Goal: Find contact information: Obtain details needed to contact an individual or organization

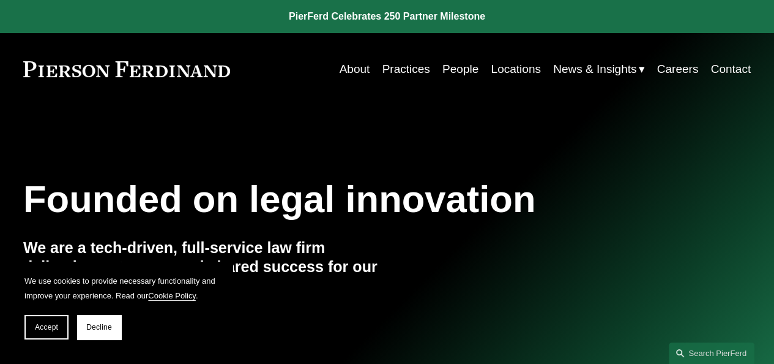
click at [669, 64] on link "Careers" at bounding box center [679, 69] width 42 height 23
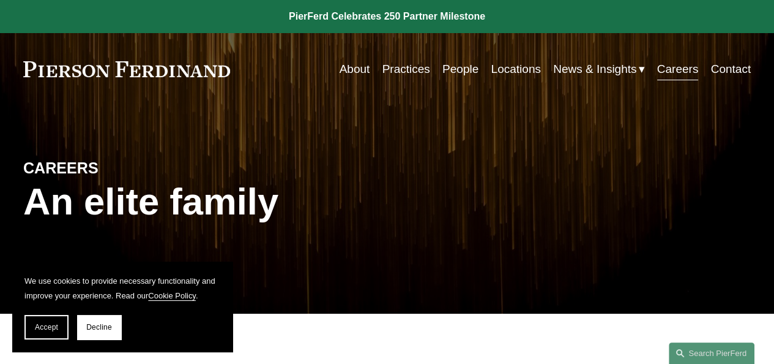
drag, startPoint x: 39, startPoint y: 325, endPoint x: 123, endPoint y: 209, distance: 142.9
click at [38, 325] on span "Accept" at bounding box center [46, 327] width 23 height 9
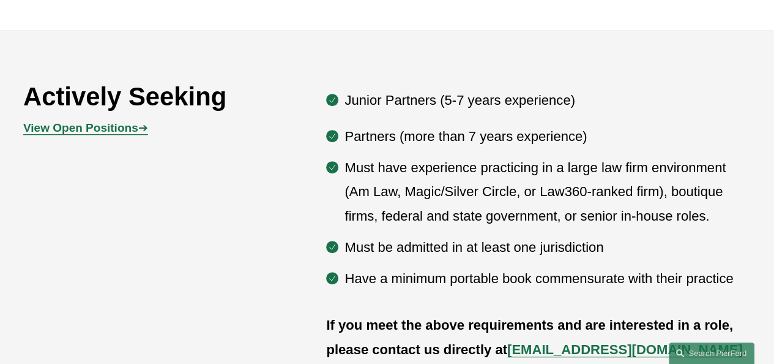
scroll to position [490, 0]
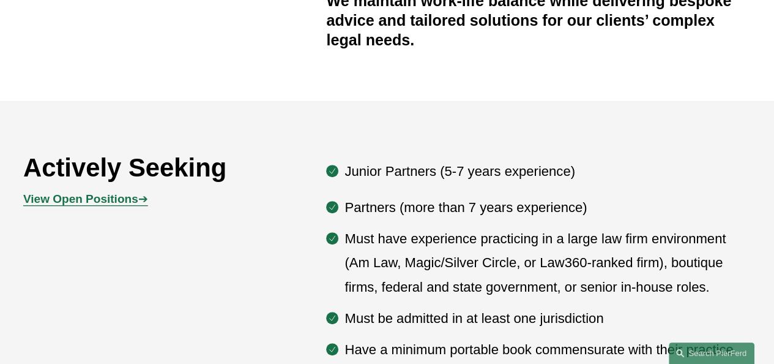
click at [77, 205] on strong "View Open Positions" at bounding box center [80, 198] width 115 height 13
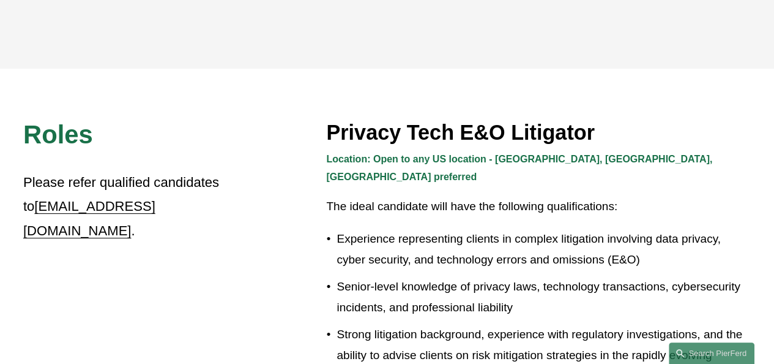
scroll to position [163, 0]
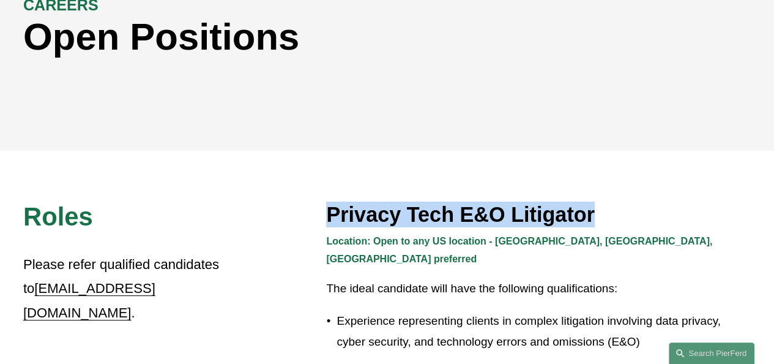
drag, startPoint x: 330, startPoint y: 217, endPoint x: 596, endPoint y: 213, distance: 265.7
click at [596, 213] on h3 "Privacy Tech E&O Litigator" at bounding box center [538, 214] width 425 height 26
copy h3 "Privacy Tech E&O Litigator"
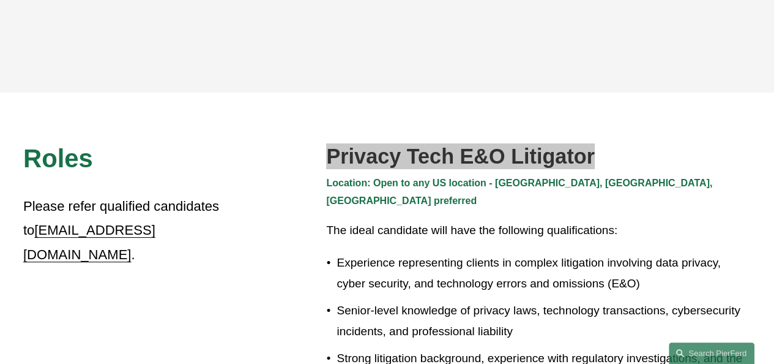
scroll to position [245, 0]
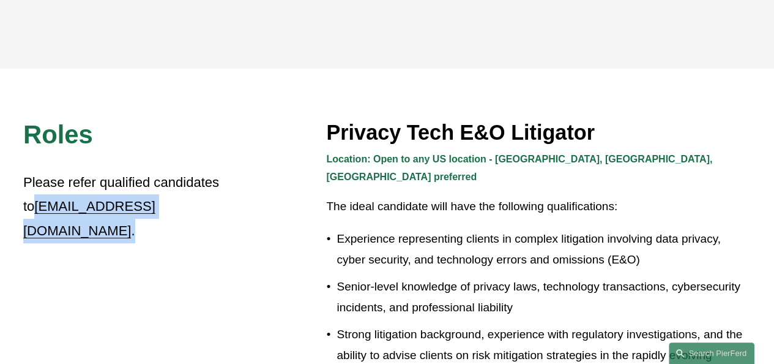
drag, startPoint x: 15, startPoint y: 209, endPoint x: 152, endPoint y: 202, distance: 137.9
copy p "recruit@pierferd.com ."
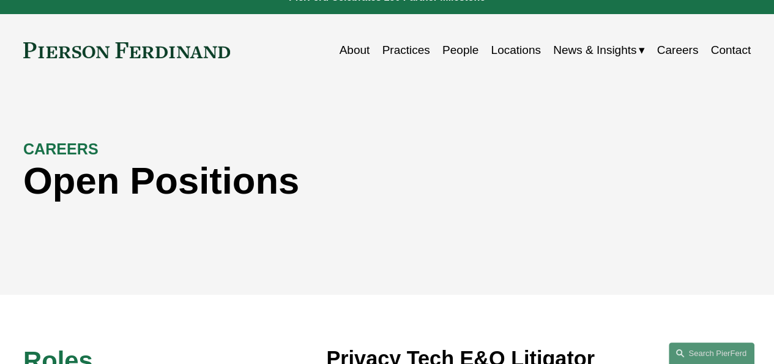
scroll to position [0, 0]
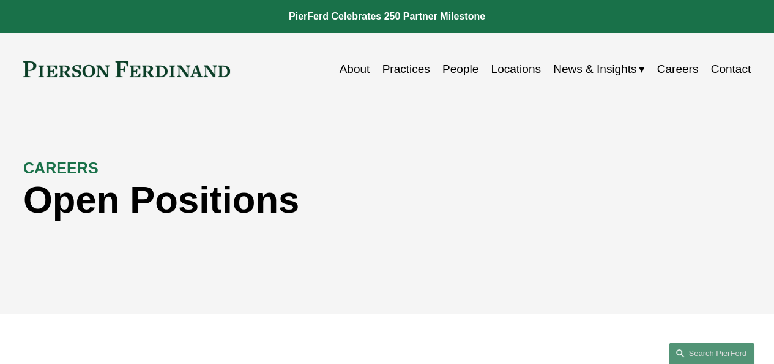
click at [463, 72] on link "People" at bounding box center [461, 69] width 36 height 23
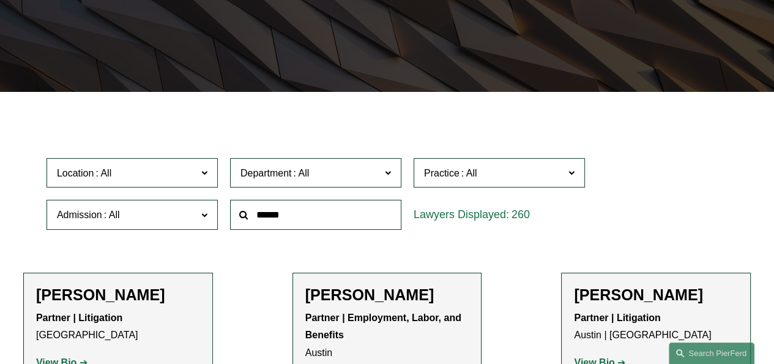
scroll to position [245, 0]
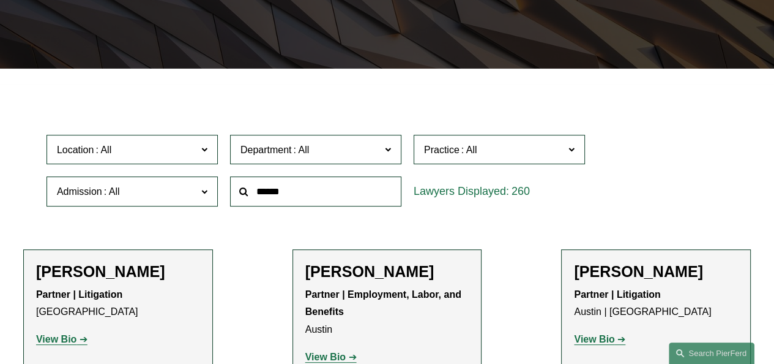
click at [324, 157] on span "Department" at bounding box center [311, 149] width 140 height 17
click at [435, 155] on span "Practice" at bounding box center [442, 149] width 36 height 10
click at [495, 150] on span "Practice" at bounding box center [494, 149] width 140 height 17
click at [143, 155] on span "Location" at bounding box center [127, 149] width 140 height 17
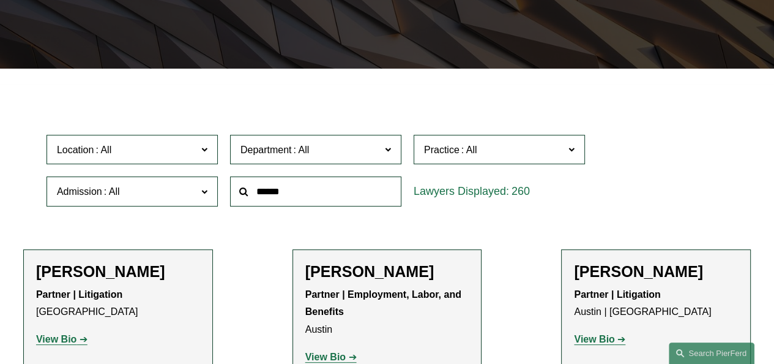
click at [142, 155] on span "Location" at bounding box center [127, 149] width 140 height 17
click at [146, 155] on span "Location" at bounding box center [127, 149] width 140 height 17
click at [146, 181] on label "Admission" at bounding box center [132, 191] width 171 height 30
click at [149, 189] on span "Admission" at bounding box center [127, 191] width 140 height 17
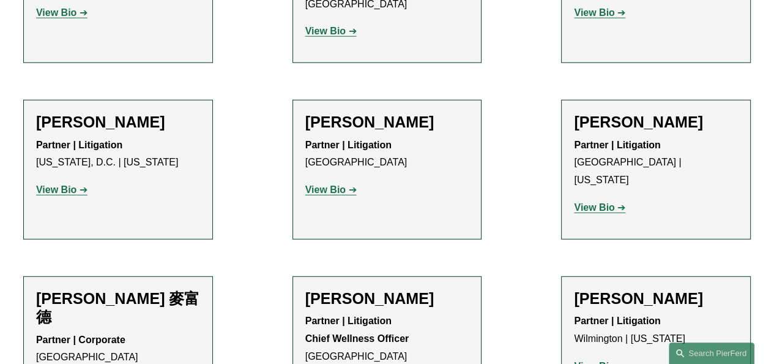
scroll to position [10351, 0]
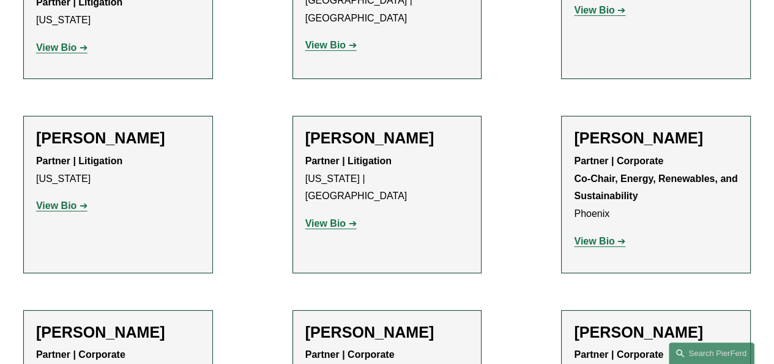
scroll to position [3903, 0]
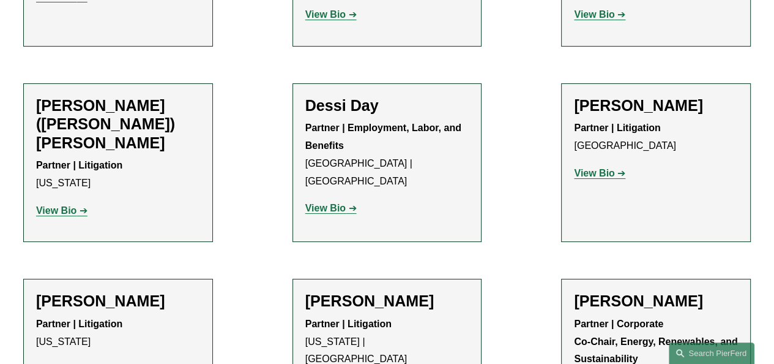
click at [54, 363] on strong "View Bio" at bounding box center [56, 368] width 40 height 10
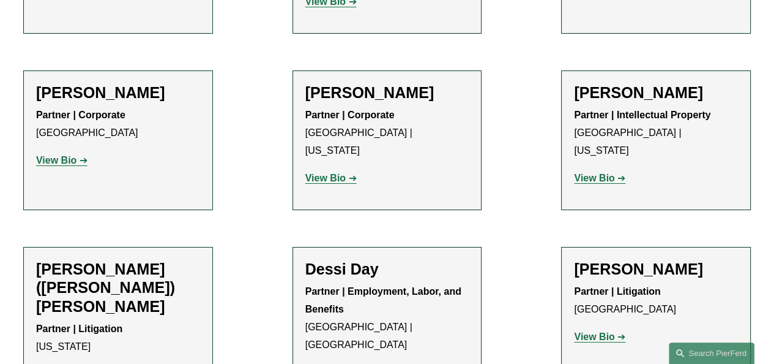
scroll to position [0, 0]
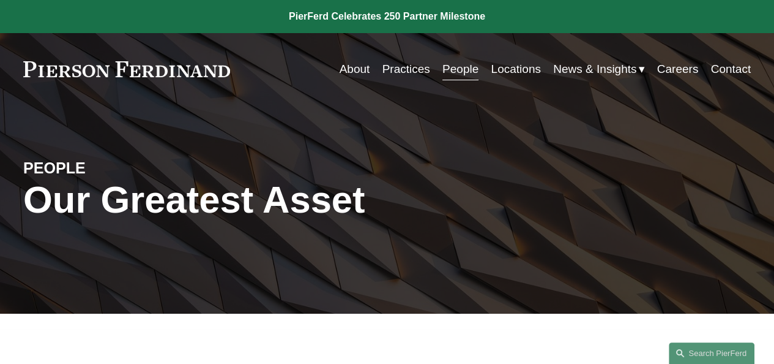
click at [723, 64] on link "Contact" at bounding box center [731, 69] width 40 height 23
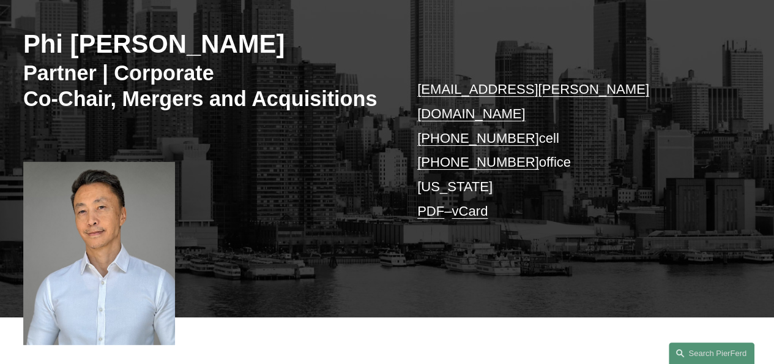
scroll to position [81, 0]
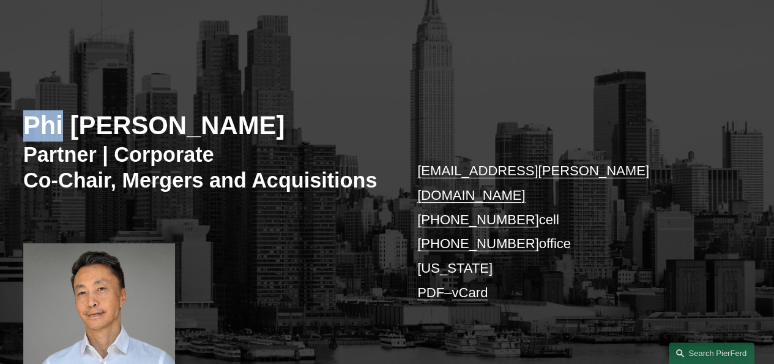
drag, startPoint x: 18, startPoint y: 123, endPoint x: 64, endPoint y: 121, distance: 45.3
click at [64, 121] on div "Phi [PERSON_NAME] Partner | Corporate Co-Chair, Mergers and Acquisitions [EMAIL…" at bounding box center [387, 222] width 774 height 351
copy h2 "Phi"
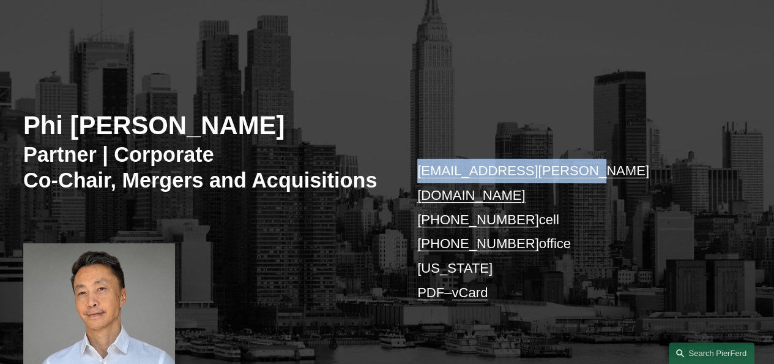
drag, startPoint x: 585, startPoint y: 167, endPoint x: 419, endPoint y: 170, distance: 166.5
click at [419, 170] on p "[EMAIL_ADDRESS][PERSON_NAME][DOMAIN_NAME] [PHONE_NUMBER] cell [PHONE_NUMBER] of…" at bounding box center [569, 232] width 303 height 146
copy link "[EMAIL_ADDRESS][PERSON_NAME][DOMAIN_NAME]"
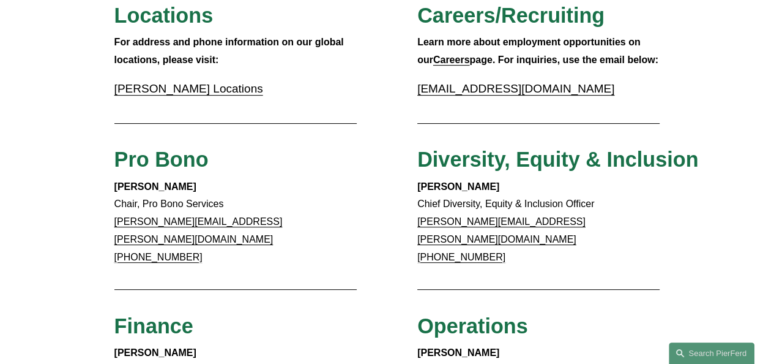
scroll to position [571, 0]
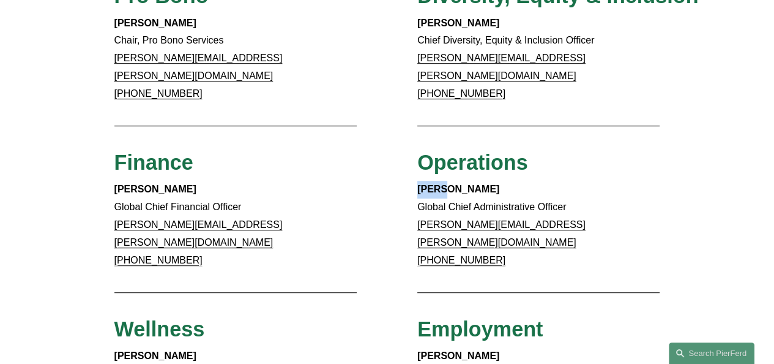
drag, startPoint x: 413, startPoint y: 172, endPoint x: 443, endPoint y: 174, distance: 30.1
click at [443, 174] on div "Client Inquiries For all client inquiries, please use the email below: inquirie…" at bounding box center [387, 144] width 774 height 1117
copy strong "Barry"
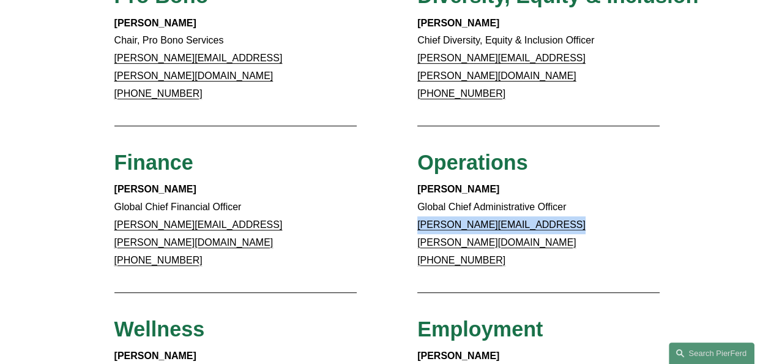
drag, startPoint x: 573, startPoint y: 213, endPoint x: 418, endPoint y: 215, distance: 154.9
click at [418, 215] on p "Barry McManaman Global Chief Administrative Officer barry.mcmanaman@pierferd.co…" at bounding box center [539, 225] width 242 height 88
copy link "barry.mcmanaman@pierferd.com"
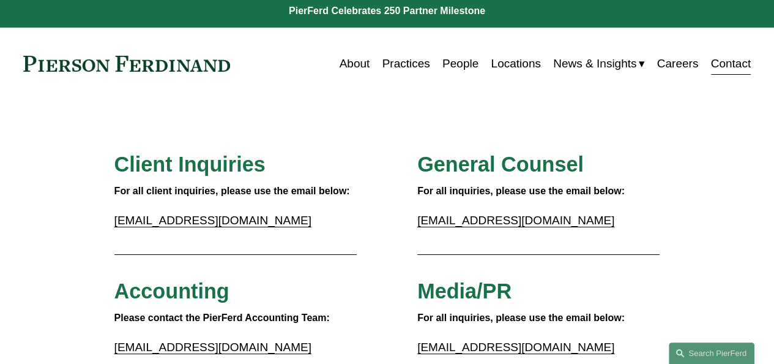
scroll to position [0, 0]
